Goal: Find specific page/section: Find specific page/section

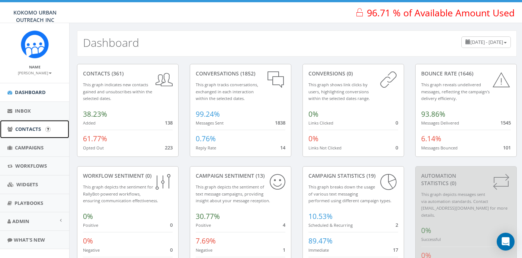
click at [47, 133] on link "Contacts" at bounding box center [34, 129] width 69 height 18
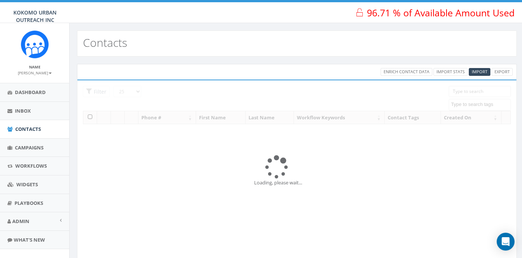
select select
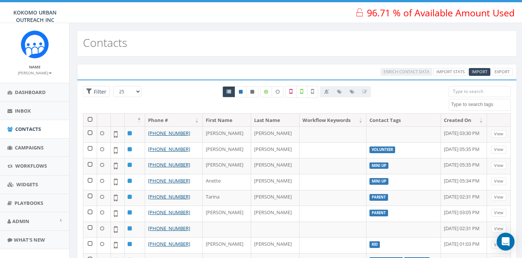
click at [483, 95] on input "search" at bounding box center [480, 91] width 62 height 11
type input "m"
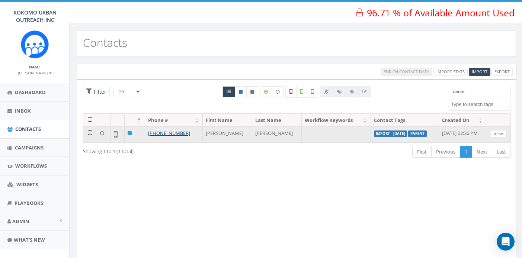
type input "dante"
click at [190, 135] on td "[PHONE_NUMBER]" at bounding box center [174, 135] width 58 height 16
